Goal: Task Accomplishment & Management: Manage account settings

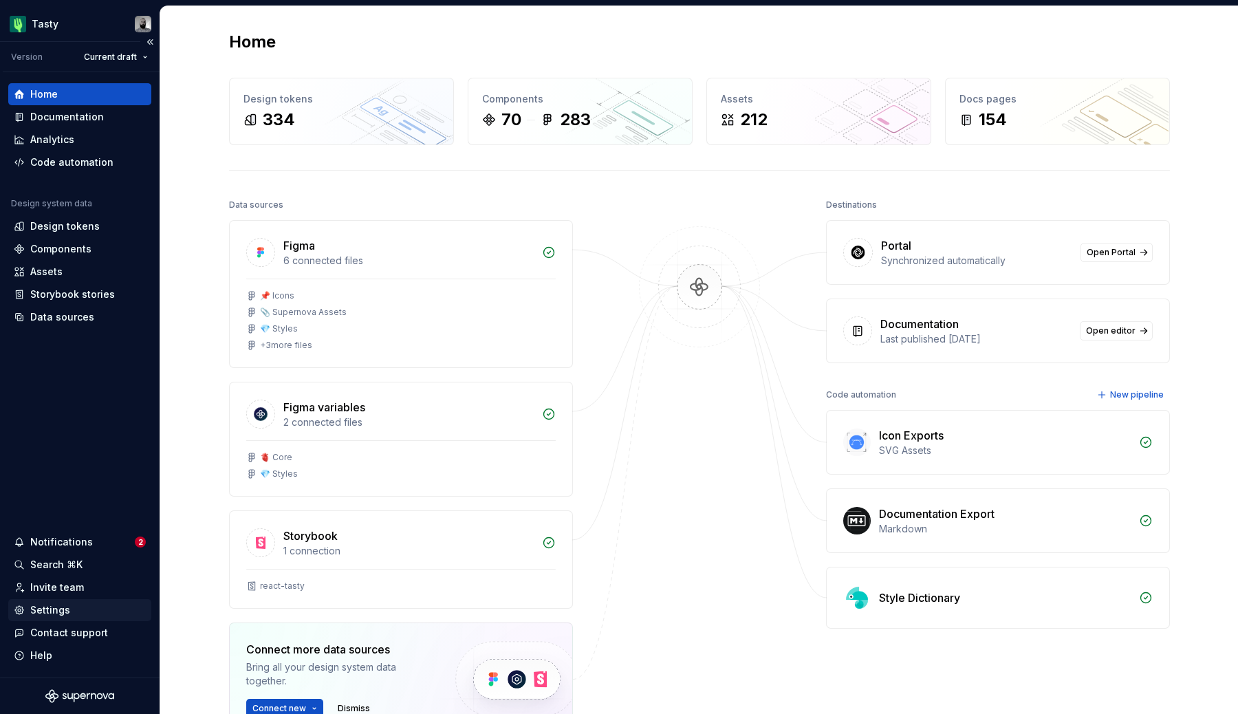
click at [56, 614] on div "Settings" at bounding box center [50, 610] width 40 height 14
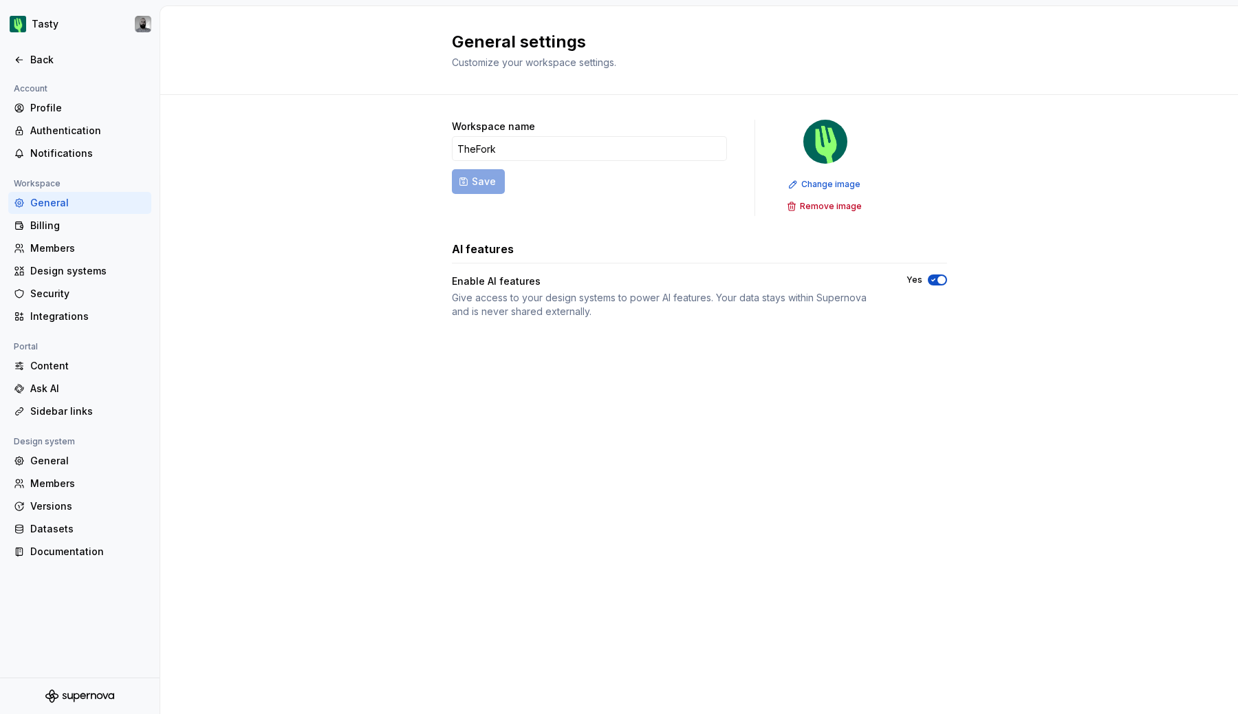
click at [67, 197] on div "General" at bounding box center [88, 203] width 116 height 14
click at [66, 58] on div "Back" at bounding box center [88, 60] width 116 height 14
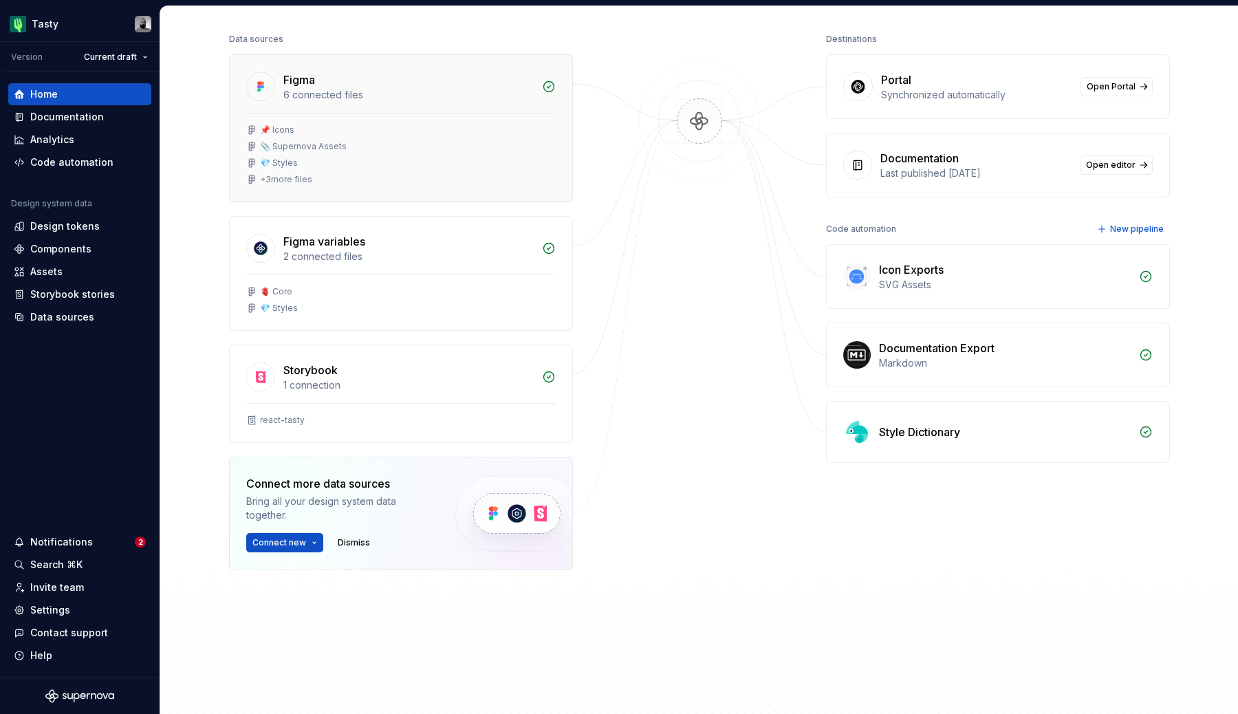
scroll to position [288, 0]
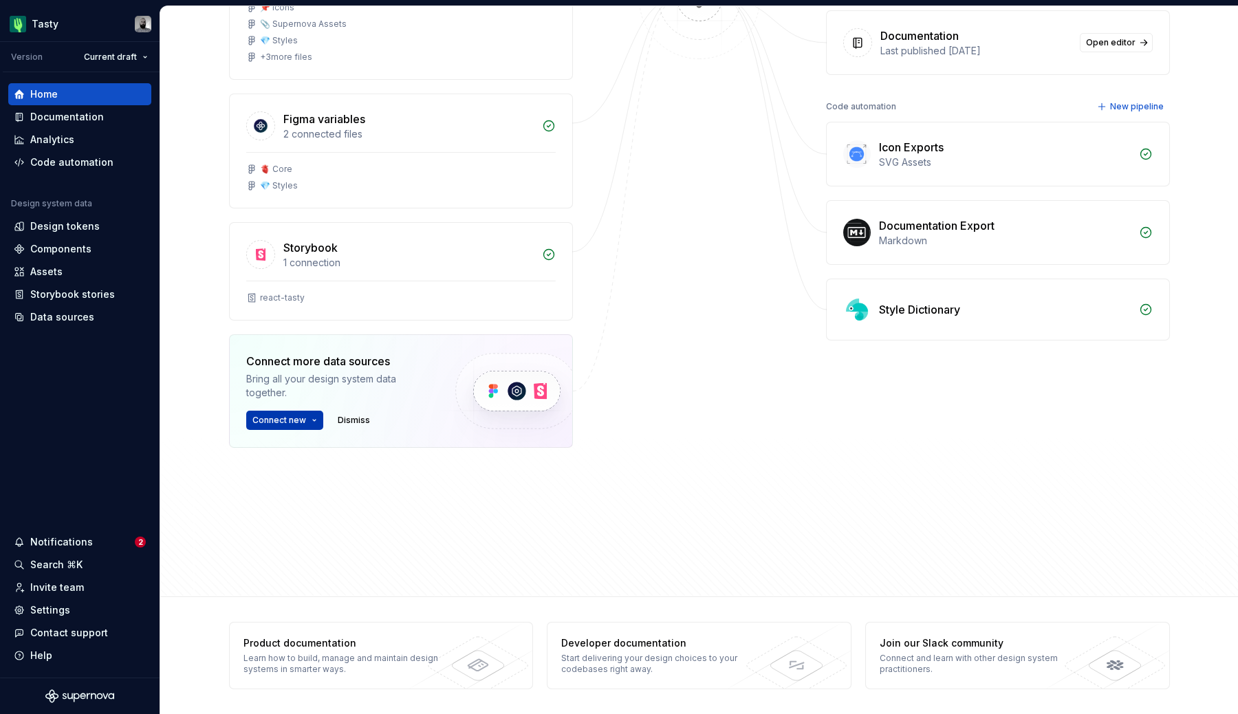
click at [316, 419] on button "Connect new" at bounding box center [284, 420] width 77 height 19
click at [492, 491] on div "Figma 6 connected files 📌 Icons 📎 Supernova Assets 💎 Styles + 3 more files Figm…" at bounding box center [401, 224] width 344 height 585
click at [360, 426] on button "Dismiss" at bounding box center [353, 420] width 45 height 19
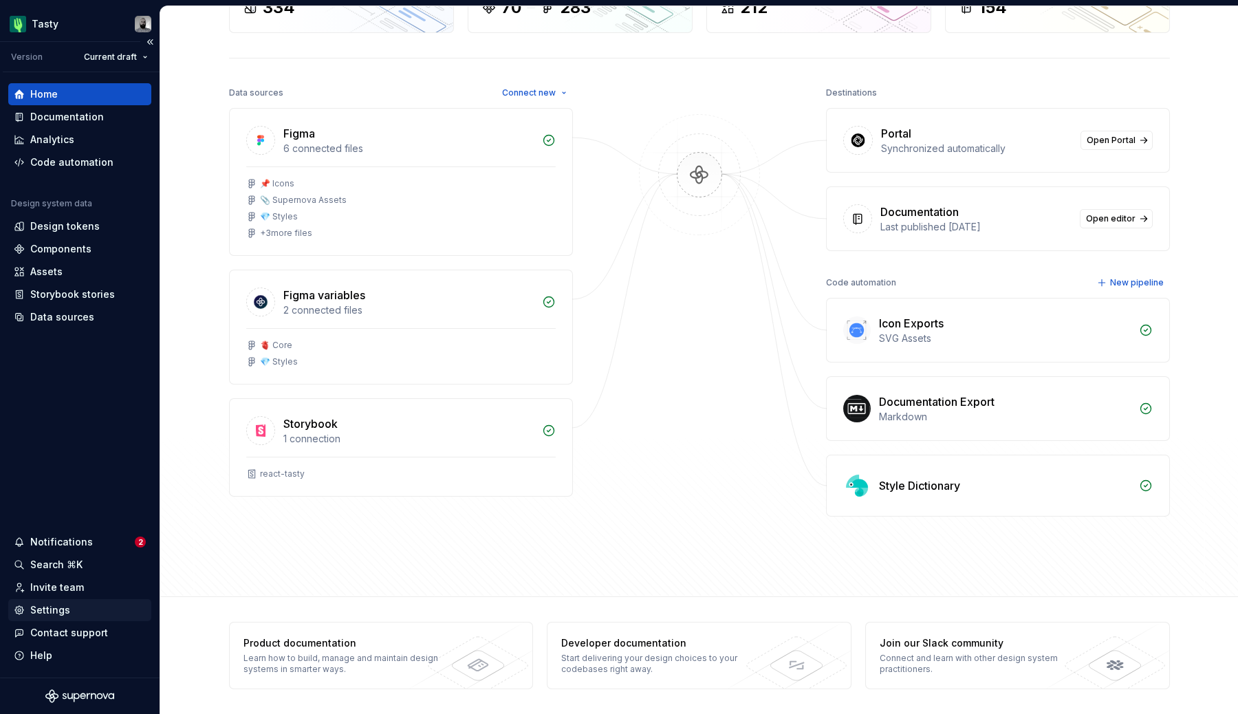
click at [52, 614] on div "Settings" at bounding box center [50, 610] width 40 height 14
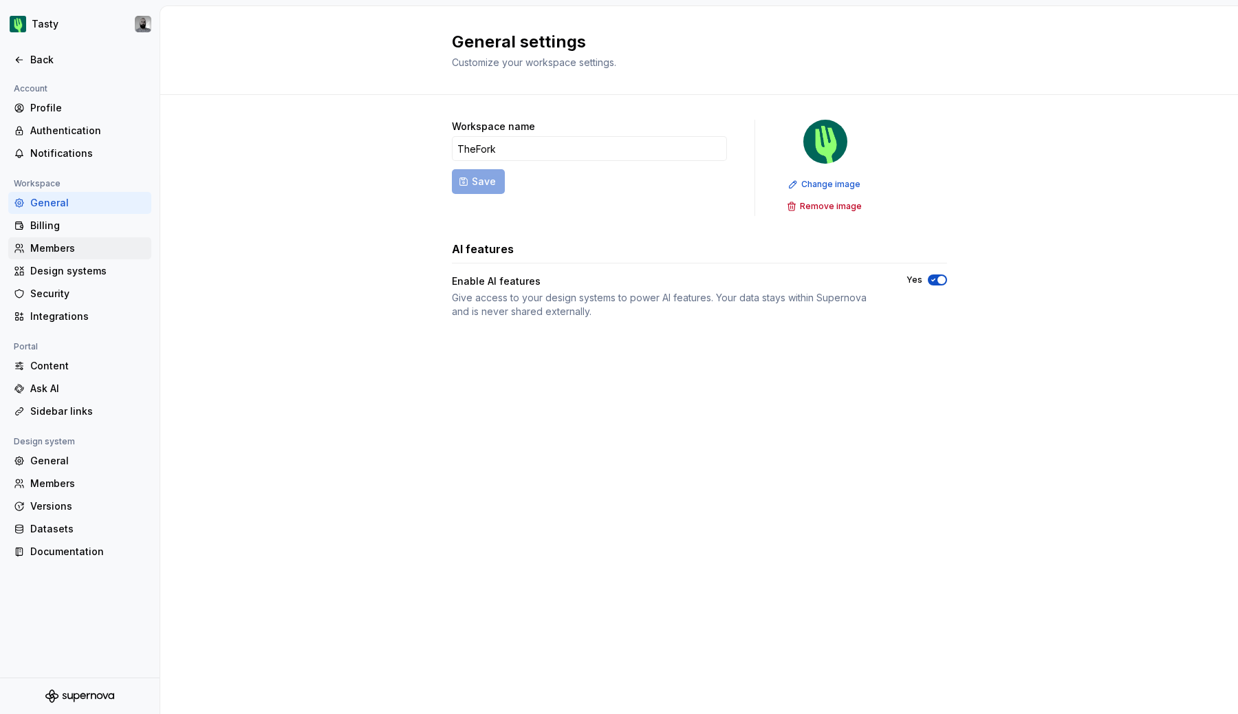
click at [87, 239] on div "Members" at bounding box center [79, 248] width 143 height 22
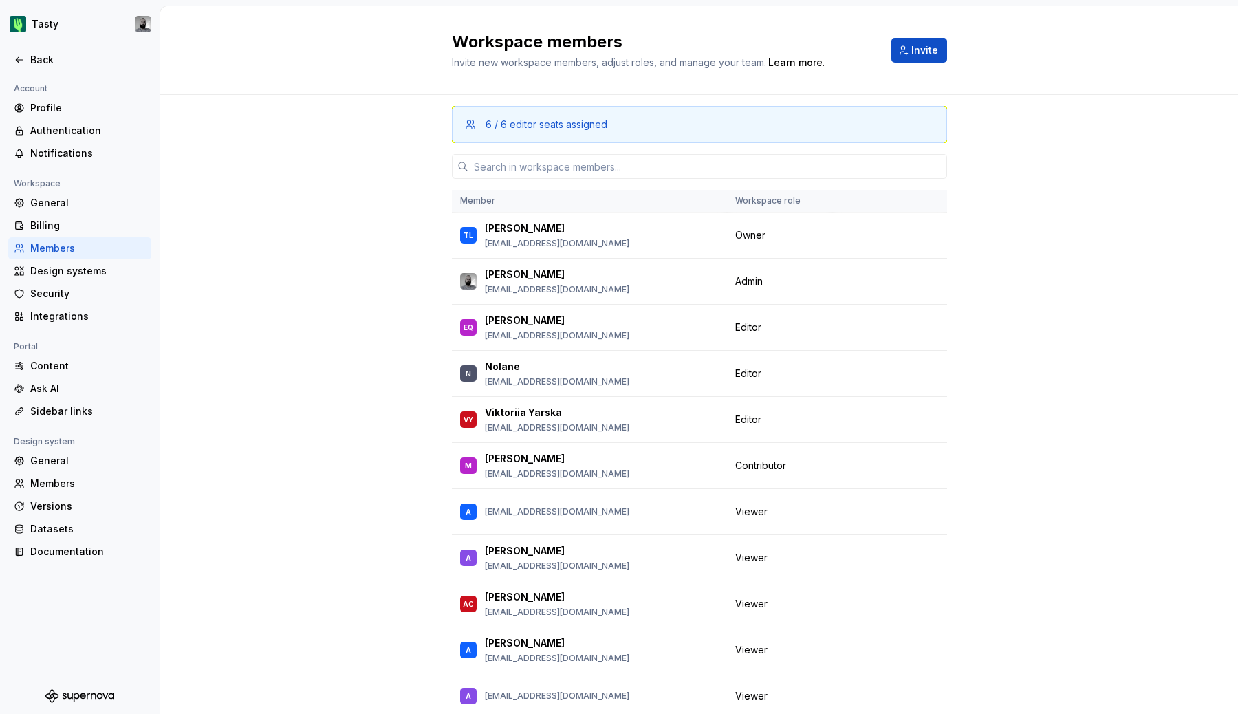
click at [785, 199] on th "Workspace role" at bounding box center [779, 201] width 105 height 23
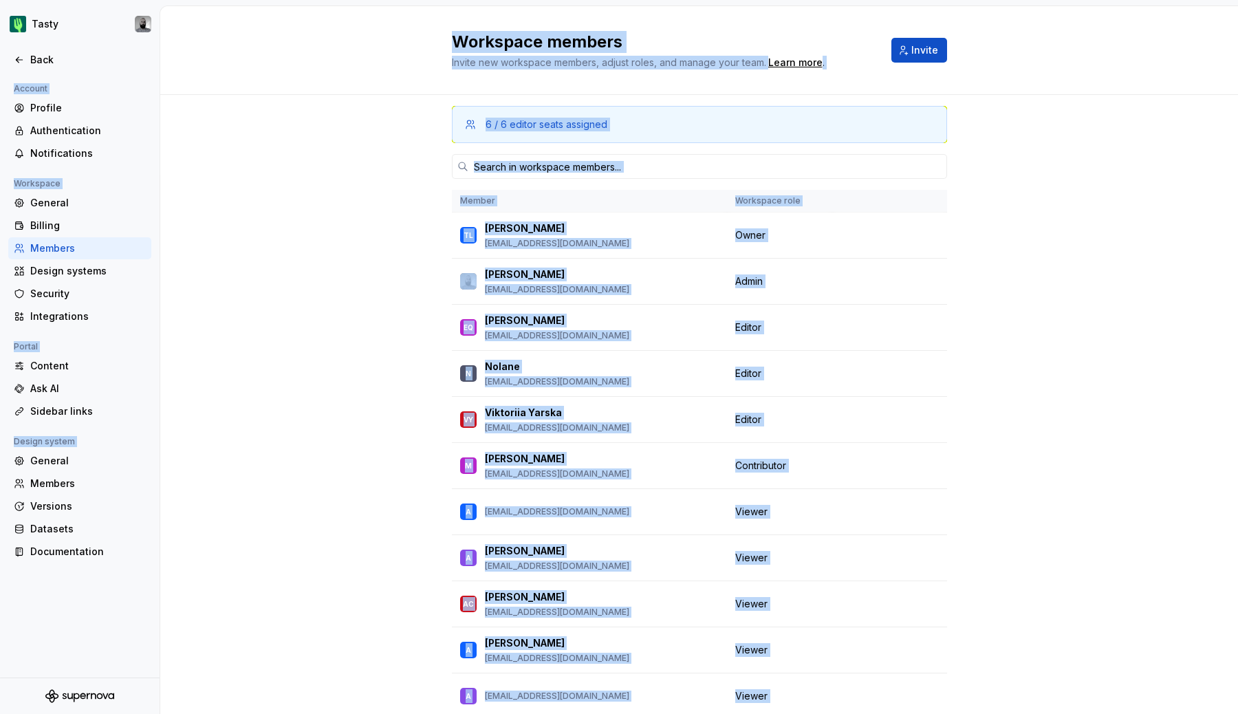
click at [765, 196] on th "Workspace role" at bounding box center [779, 201] width 105 height 23
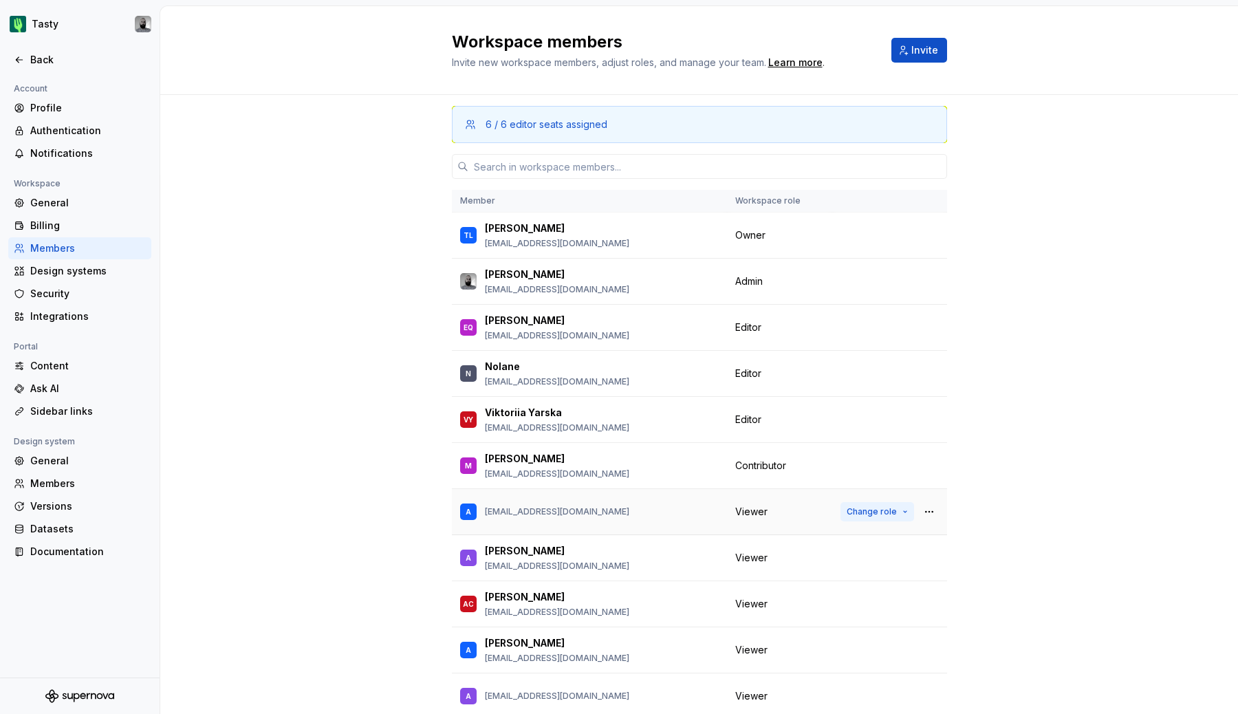
click at [870, 510] on span "Change role" at bounding box center [872, 511] width 50 height 11
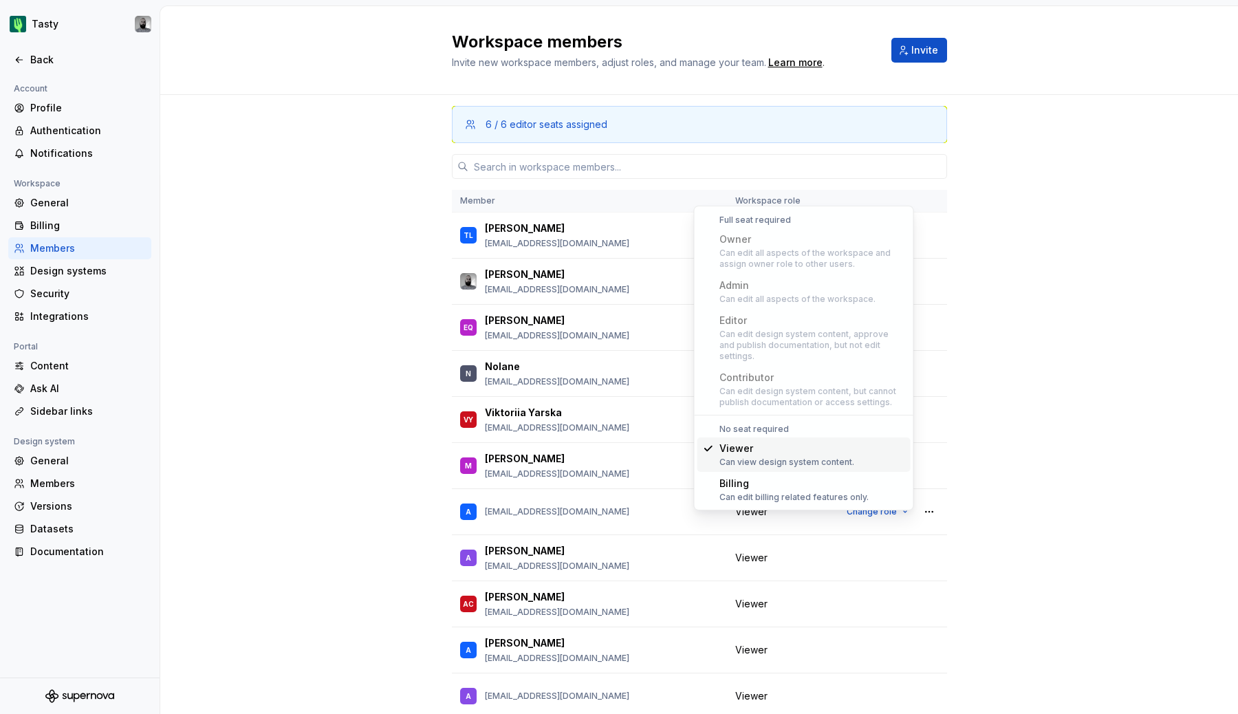
click at [1033, 308] on div "6 / 6 editor seats assigned Member Workspace role [PERSON_NAME] [PERSON_NAME][E…" at bounding box center [699, 449] width 1078 height 708
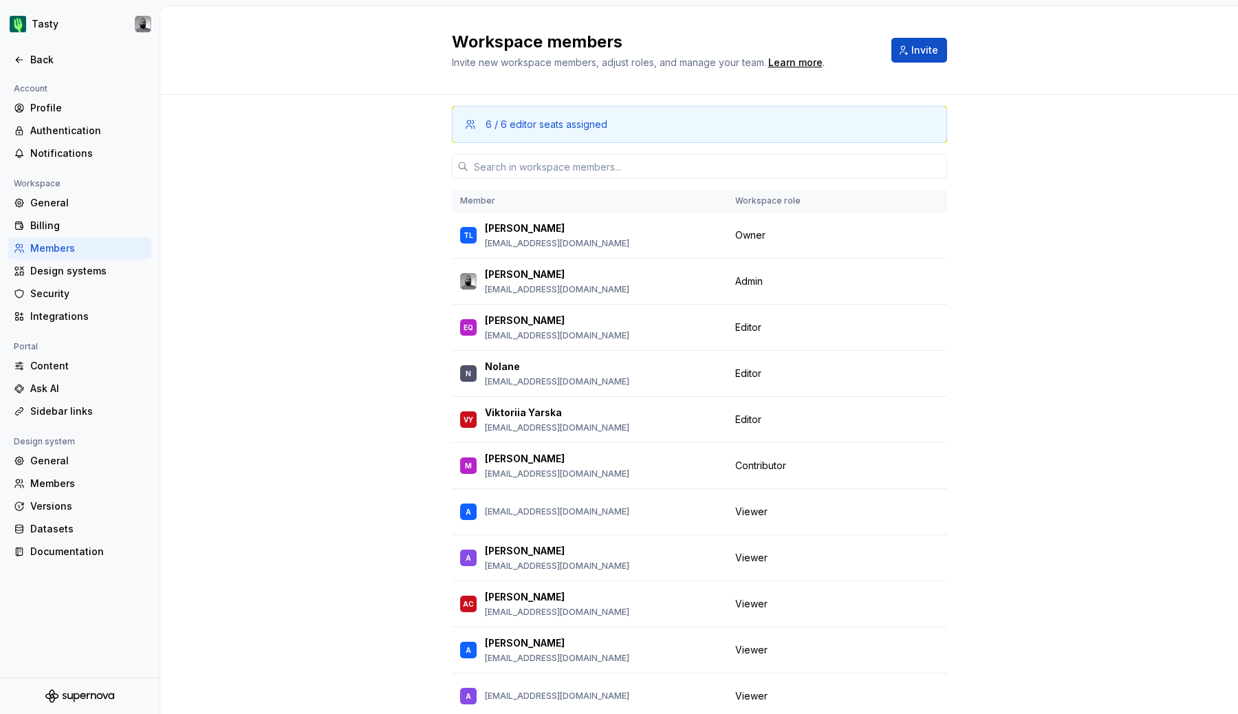
click at [259, 287] on div "6 / 6 editor seats assigned Member Workspace role [PERSON_NAME] [PERSON_NAME][E…" at bounding box center [699, 449] width 1078 height 708
click at [298, 272] on div "6 / 6 editor seats assigned Member Workspace role [PERSON_NAME] [PERSON_NAME][E…" at bounding box center [699, 449] width 1078 height 708
click at [279, 304] on div "6 / 6 editor seats assigned Member Workspace role [PERSON_NAME] [PERSON_NAME][E…" at bounding box center [699, 449] width 1078 height 708
